Goal: Information Seeking & Learning: Understand process/instructions

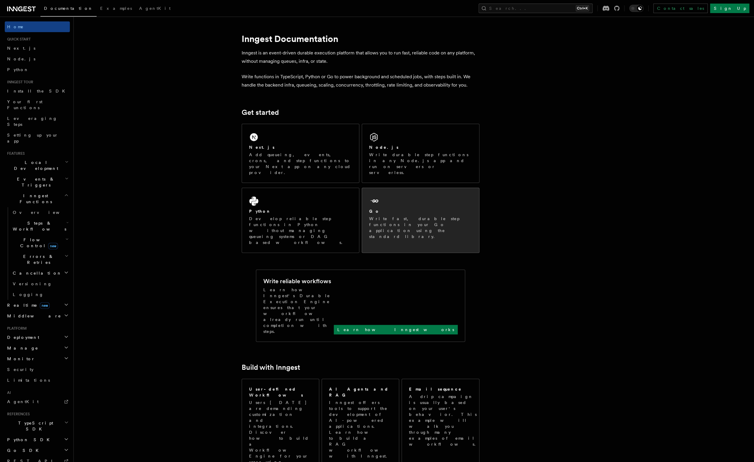
click at [399, 208] on div "Go" at bounding box center [420, 211] width 103 height 6
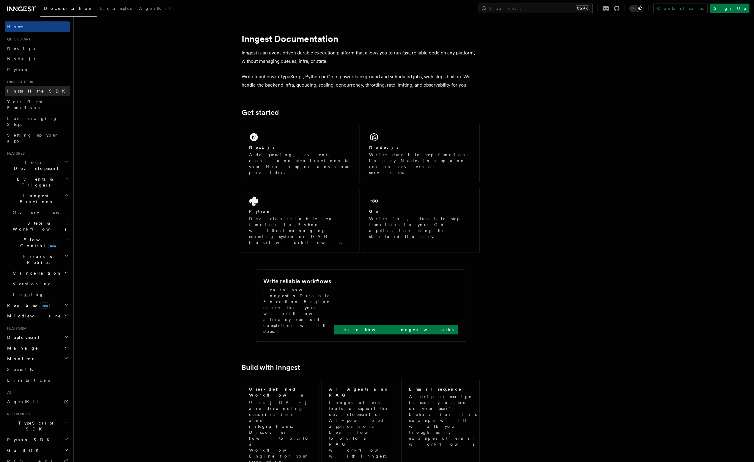
click at [46, 95] on link "Install the SDK" at bounding box center [37, 91] width 65 height 11
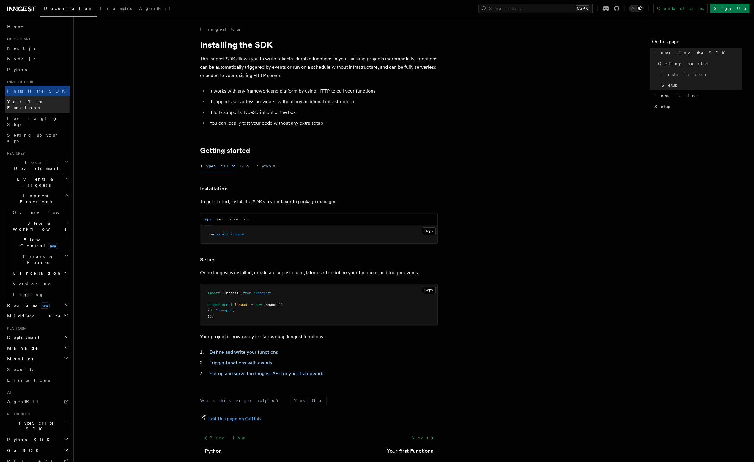
click at [54, 100] on link "Your first Functions" at bounding box center [37, 104] width 65 height 17
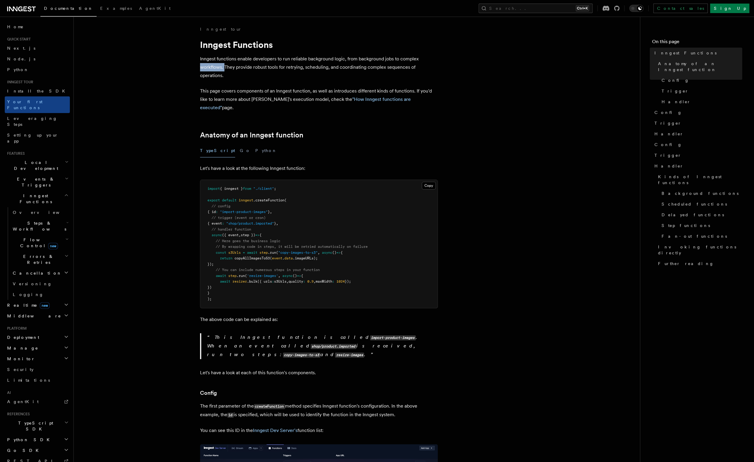
drag, startPoint x: 211, startPoint y: 67, endPoint x: 224, endPoint y: 69, distance: 13.5
click at [245, 69] on p "Inngest functions enable developers to run reliable background logic, from back…" at bounding box center [319, 67] width 238 height 25
drag, startPoint x: 247, startPoint y: 68, endPoint x: 265, endPoint y: 67, distance: 18.5
click at [265, 67] on p "Inngest functions enable developers to run reliable background logic, from back…" at bounding box center [319, 67] width 238 height 25
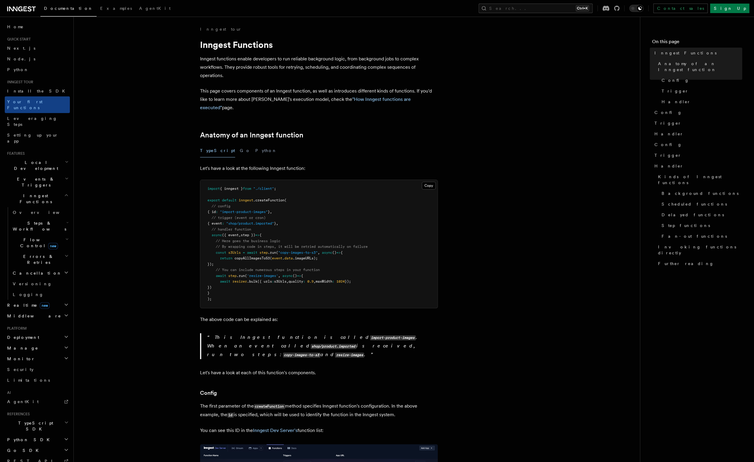
click at [297, 70] on p "Inngest functions enable developers to run reliable background logic, from back…" at bounding box center [319, 67] width 238 height 25
drag, startPoint x: 320, startPoint y: 68, endPoint x: 331, endPoint y: 68, distance: 10.7
click at [331, 68] on p "Inngest functions enable developers to run reliable background logic, from back…" at bounding box center [319, 67] width 238 height 25
drag, startPoint x: 343, startPoint y: 68, endPoint x: 353, endPoint y: 68, distance: 9.5
click at [353, 68] on p "Inngest functions enable developers to run reliable background logic, from back…" at bounding box center [319, 67] width 238 height 25
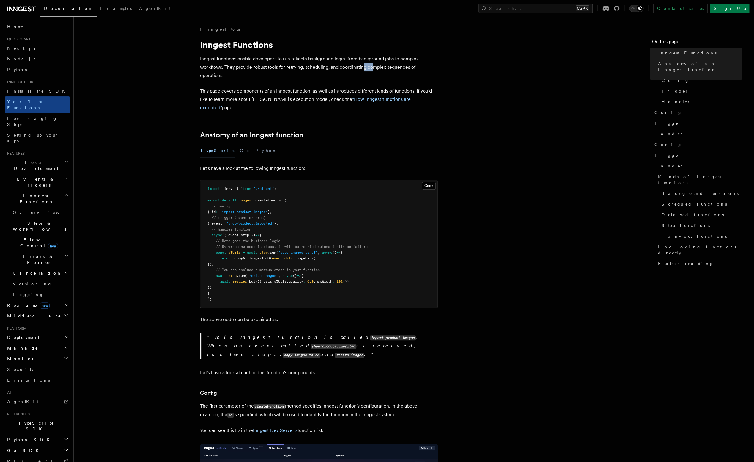
drag, startPoint x: 362, startPoint y: 68, endPoint x: 372, endPoint y: 68, distance: 9.2
click at [372, 68] on p "Inngest functions enable developers to run reliable background logic, from back…" at bounding box center [319, 67] width 238 height 25
drag, startPoint x: 200, startPoint y: 91, endPoint x: 267, endPoint y: 92, distance: 67.5
click at [267, 92] on p "This page covers components of an Inngest function, as well as introduces diffe…" at bounding box center [319, 99] width 238 height 25
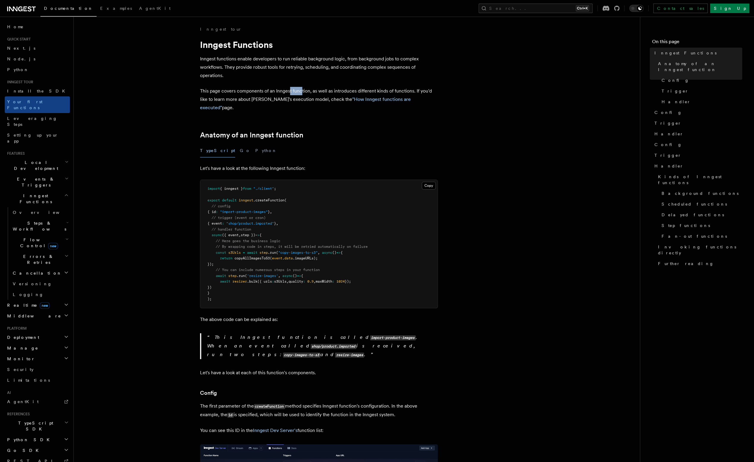
drag, startPoint x: 290, startPoint y: 91, endPoint x: 302, endPoint y: 90, distance: 11.7
click at [302, 90] on p "This page covers components of an Inngest function, as well as introduces diffe…" at bounding box center [319, 99] width 238 height 25
drag, startPoint x: 307, startPoint y: 90, endPoint x: 457, endPoint y: 103, distance: 149.8
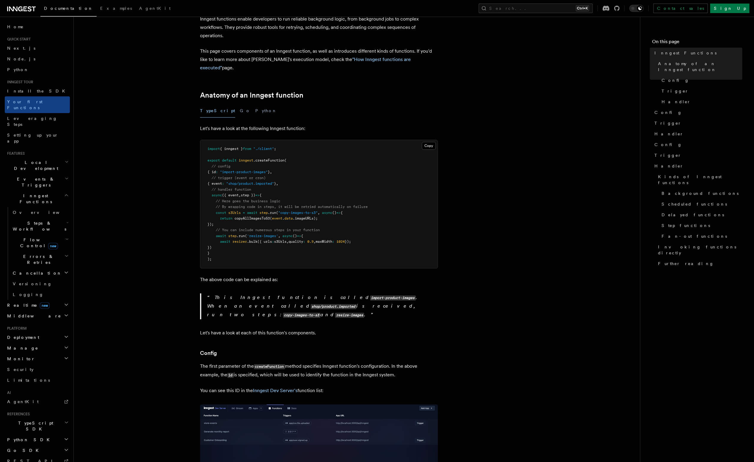
scroll to position [40, 0]
click at [240, 104] on button "Go" at bounding box center [245, 110] width 11 height 13
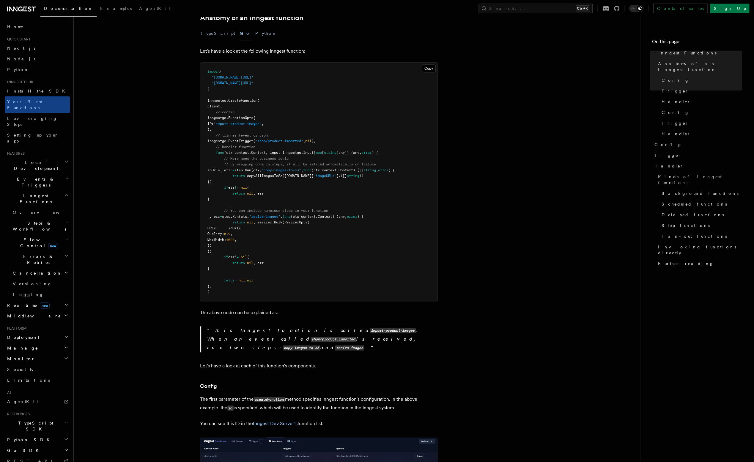
scroll to position [120, 0]
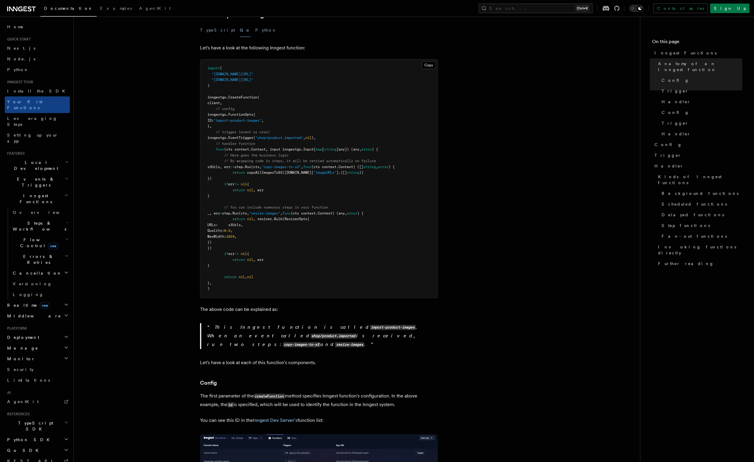
drag, startPoint x: 210, startPoint y: 106, endPoint x: 284, endPoint y: 108, distance: 74.1
click at [284, 108] on pre "import ( "[DOMAIN_NAME][URL]" "[DOMAIN_NAME][URL]" ) inngestgo. CreateFunction …" at bounding box center [318, 178] width 237 height 238
drag, startPoint x: 286, startPoint y: 113, endPoint x: 254, endPoint y: 112, distance: 32.1
click at [254, 112] on pre "import ( "[DOMAIN_NAME][URL]" "[DOMAIN_NAME][URL]" ) inngestgo. CreateFunction …" at bounding box center [318, 178] width 237 height 238
drag, startPoint x: 216, startPoint y: 128, endPoint x: 328, endPoint y: 129, distance: 111.5
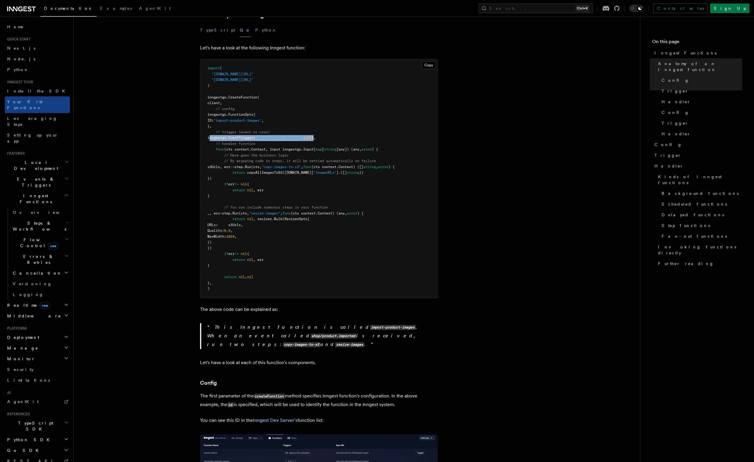
click at [316, 136] on span "inngestgo. EventTrigger ( "shop/product.imported" , nil )," at bounding box center [261, 138] width 108 height 4
click at [316, 136] on span ")," at bounding box center [313, 138] width 4 height 4
drag, startPoint x: 211, startPoint y: 122, endPoint x: 275, endPoint y: 122, distance: 64.5
click at [275, 122] on pre "import ( "[DOMAIN_NAME][URL]" "[DOMAIN_NAME][URL]" ) inngestgo. CreateFunction …" at bounding box center [318, 178] width 237 height 238
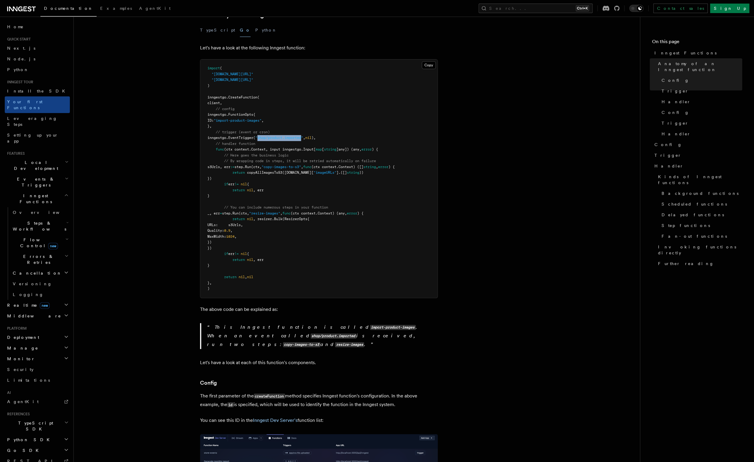
drag, startPoint x: 267, startPoint y: 130, endPoint x: 312, endPoint y: 129, distance: 45.5
click at [303, 136] on span ""shop/product.imported"" at bounding box center [279, 138] width 48 height 4
click at [386, 153] on pre "import ( "[DOMAIN_NAME][URL]" "[DOMAIN_NAME][URL]" ) inngestgo. CreateFunction …" at bounding box center [318, 178] width 237 height 238
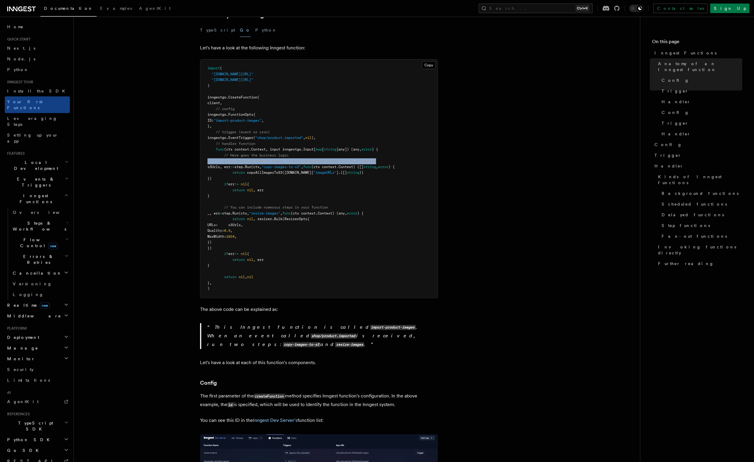
click at [386, 153] on pre "import ( "[DOMAIN_NAME][URL]" "[DOMAIN_NAME][URL]" ) inngestgo. CreateFunction …" at bounding box center [318, 178] width 237 height 238
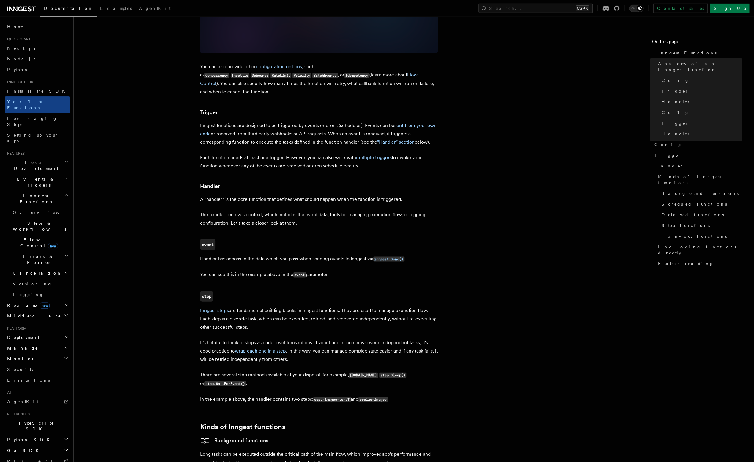
scroll to position [642, 0]
